Goal: Use online tool/utility

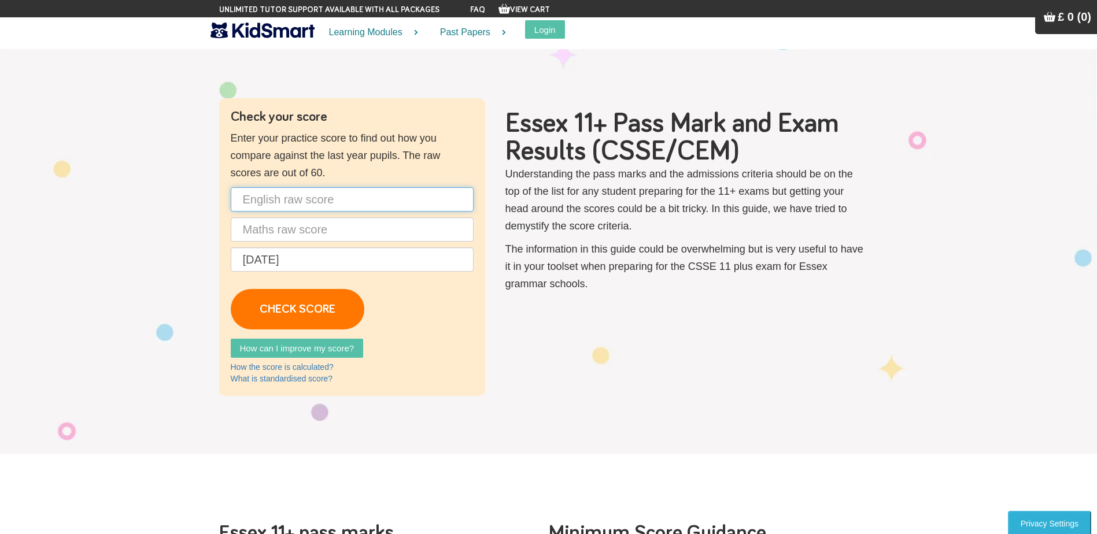
click at [266, 195] on input "text" at bounding box center [352, 199] width 243 height 24
type input "37"
click at [316, 229] on input "text" at bounding box center [352, 229] width 243 height 24
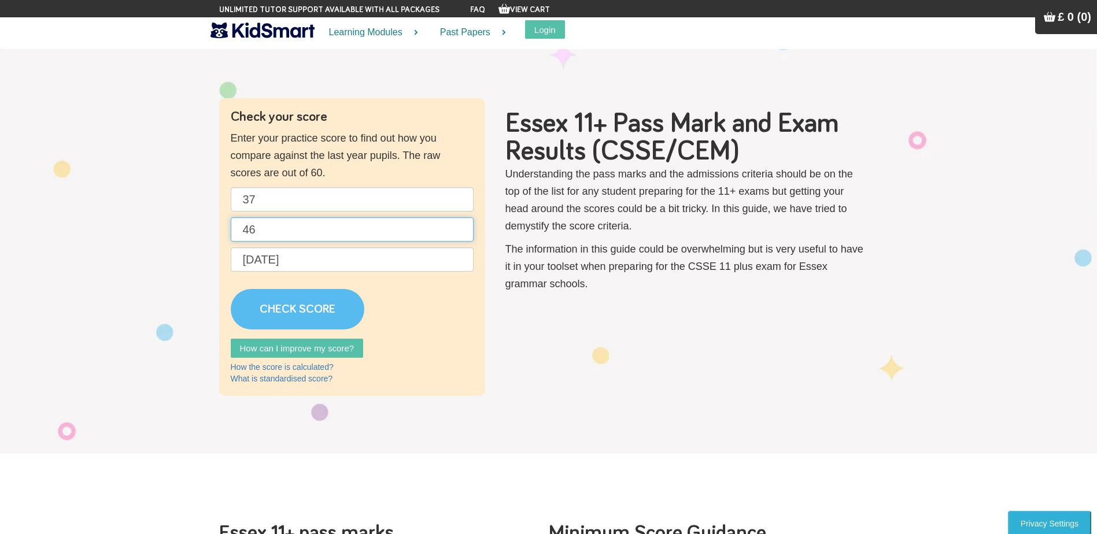
type input "46"
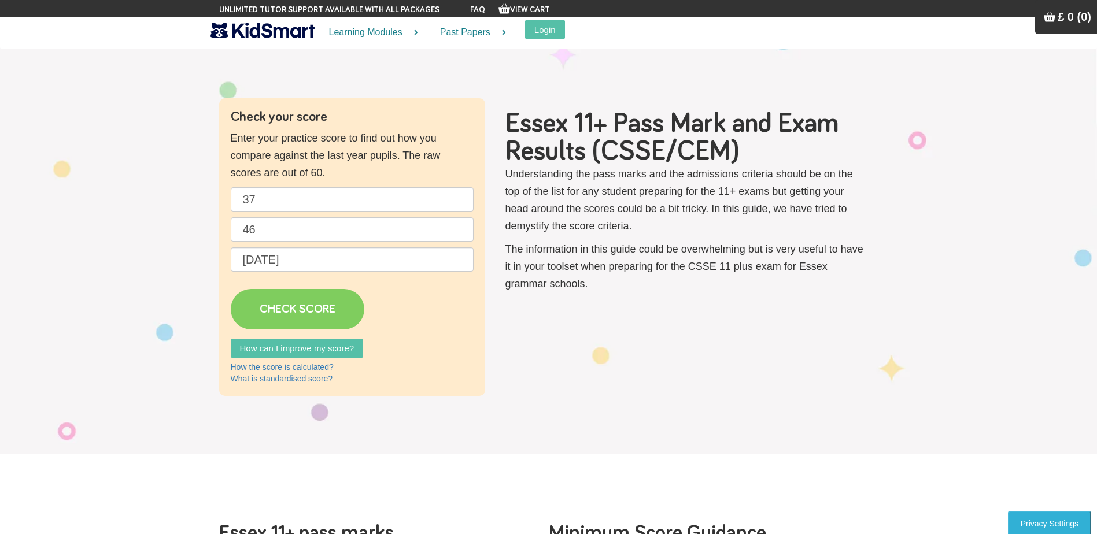
click at [301, 315] on link "CHECK SCORE" at bounding box center [298, 309] width 134 height 40
type input "60"
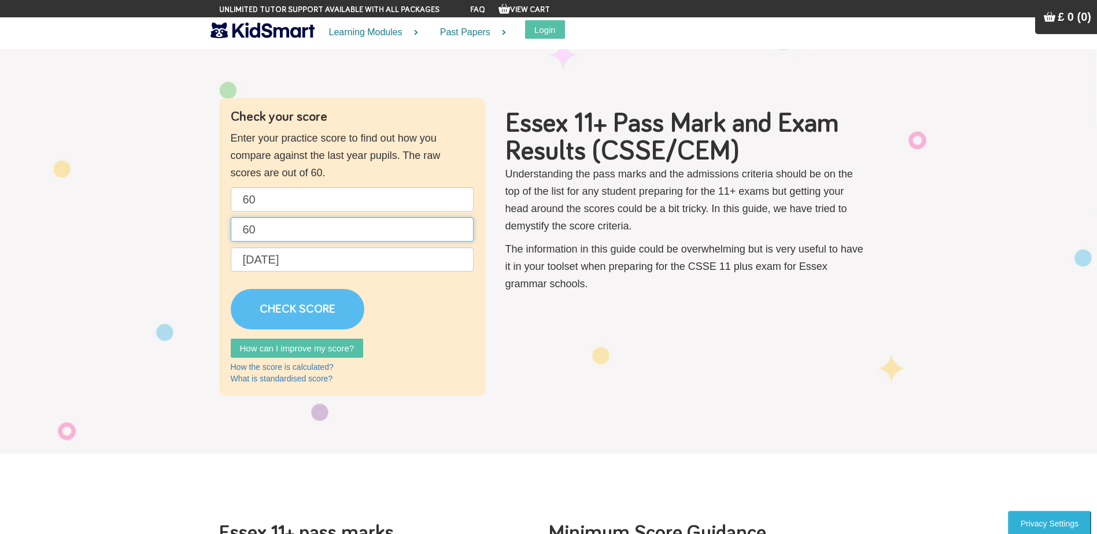
type input "60"
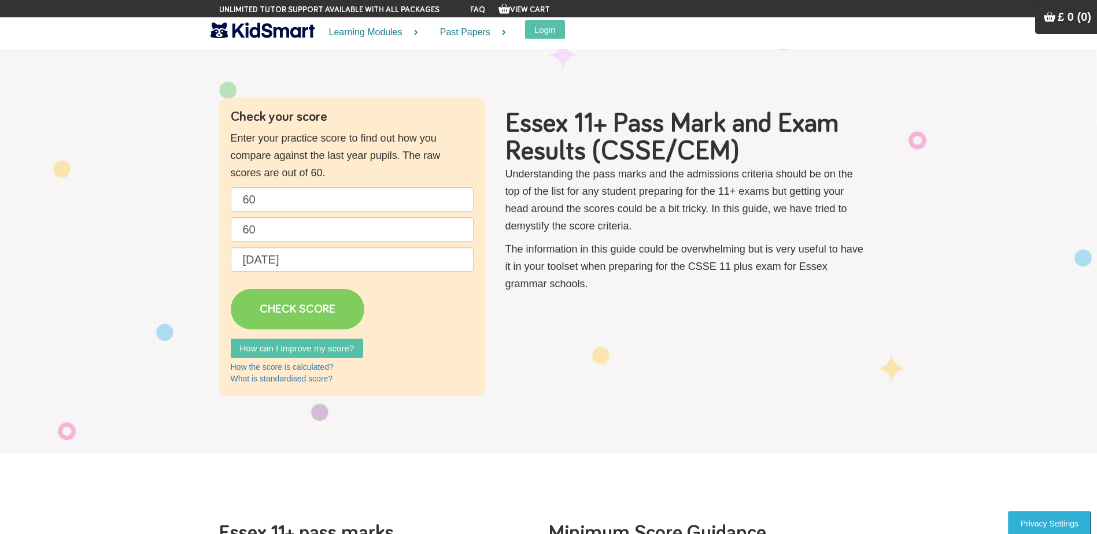
click at [288, 323] on link "CHECK SCORE" at bounding box center [298, 309] width 134 height 40
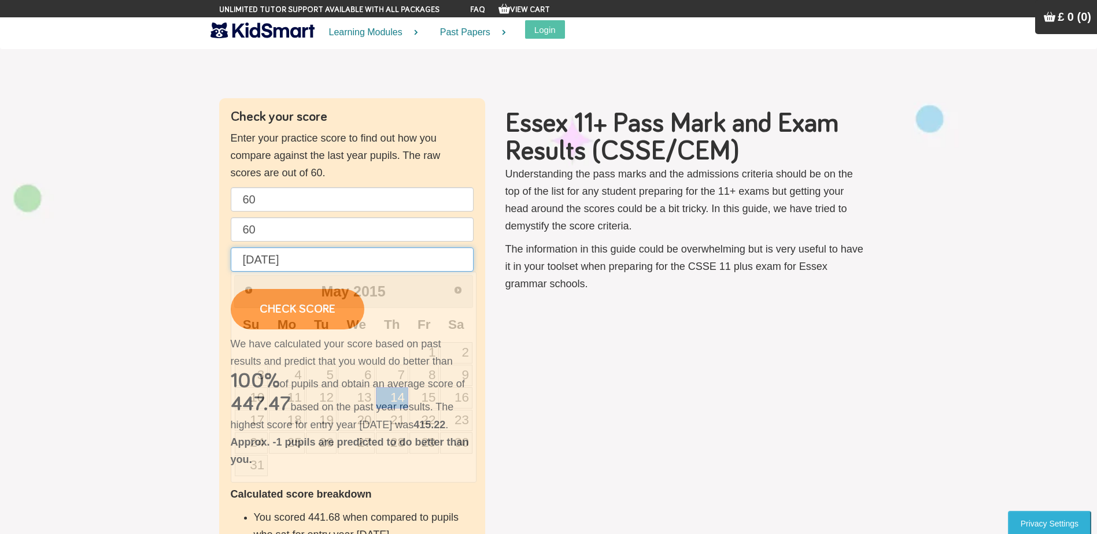
click at [254, 253] on input "[DATE]" at bounding box center [352, 259] width 243 height 24
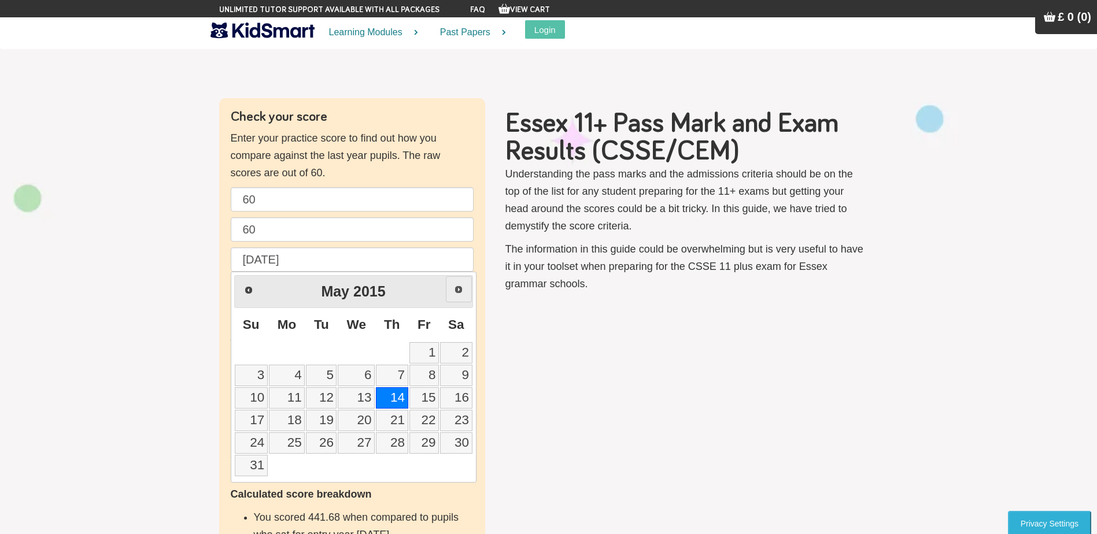
click at [464, 290] on link "Next" at bounding box center [459, 289] width 26 height 26
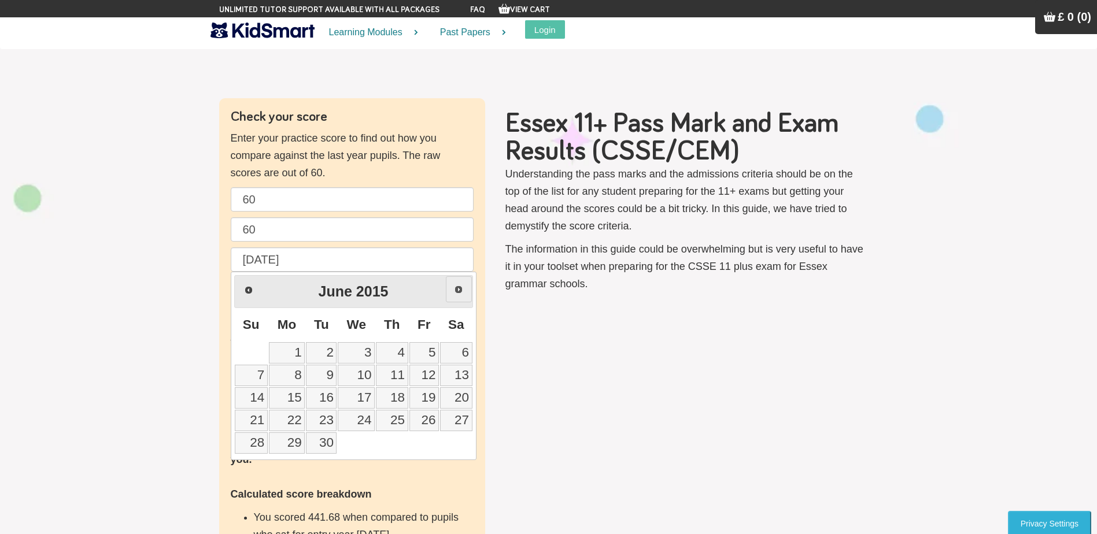
click at [464, 290] on link "Next" at bounding box center [459, 289] width 26 height 26
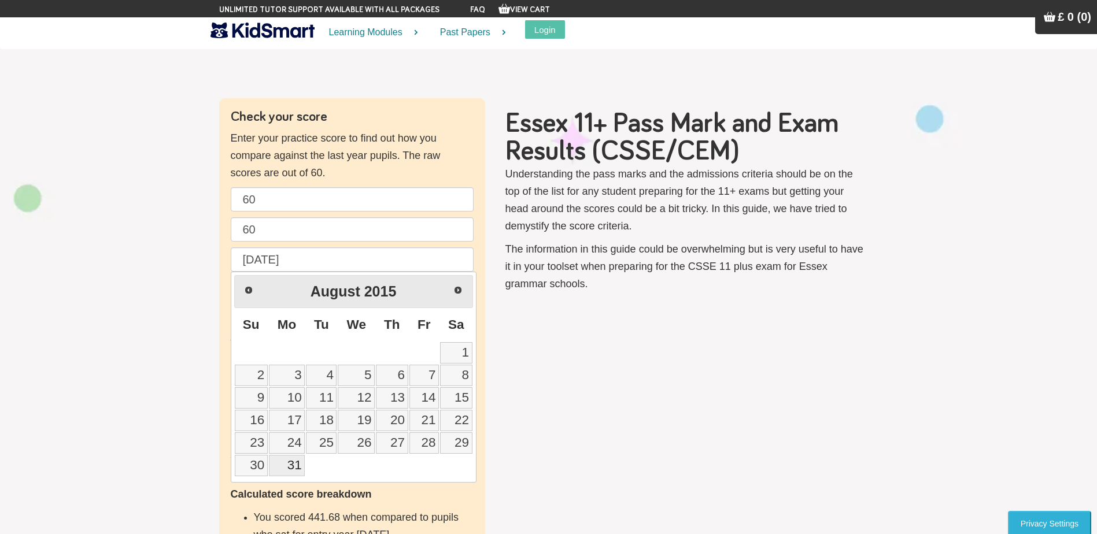
click at [291, 464] on link "31" at bounding box center [287, 465] width 36 height 21
type input "[DATE]"
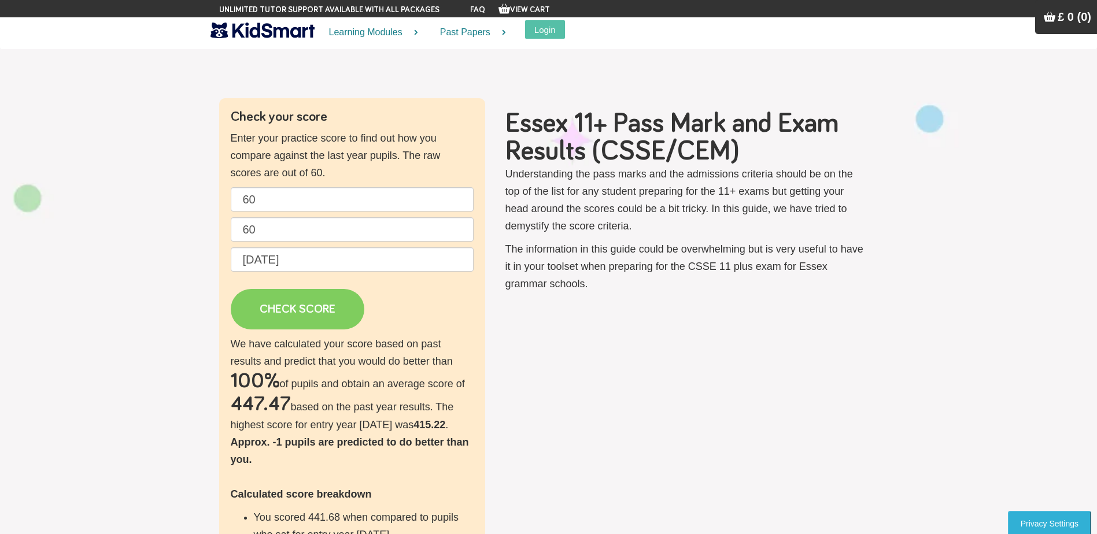
click at [314, 306] on link "CHECK SCORE" at bounding box center [298, 309] width 134 height 40
